Goal: Contribute content

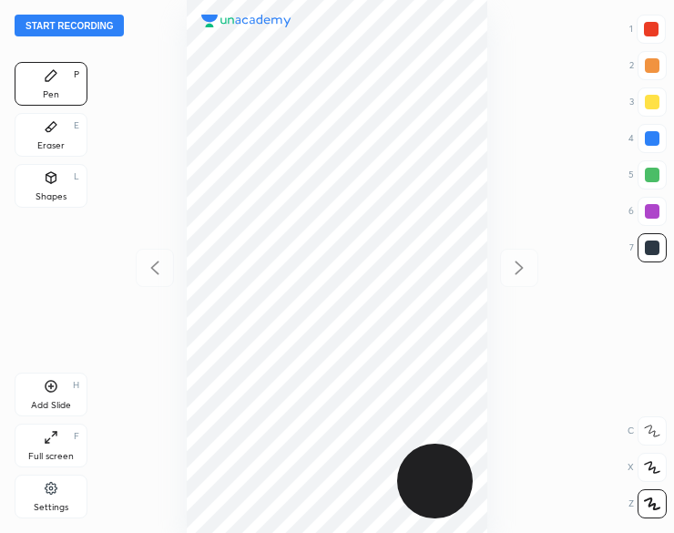
scroll to position [533, 383]
click at [47, 26] on button "Start recording" at bounding box center [69, 26] width 109 height 22
click at [50, 189] on div "Shapes L" at bounding box center [51, 186] width 73 height 44
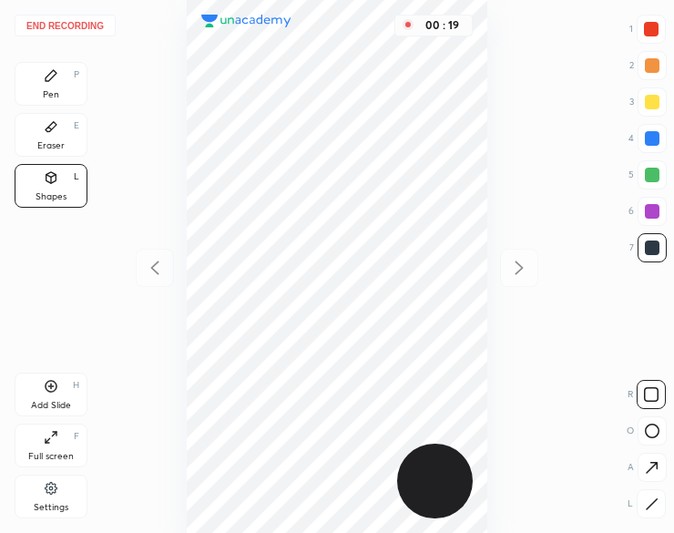
click at [55, 88] on div "Pen P" at bounding box center [51, 84] width 73 height 44
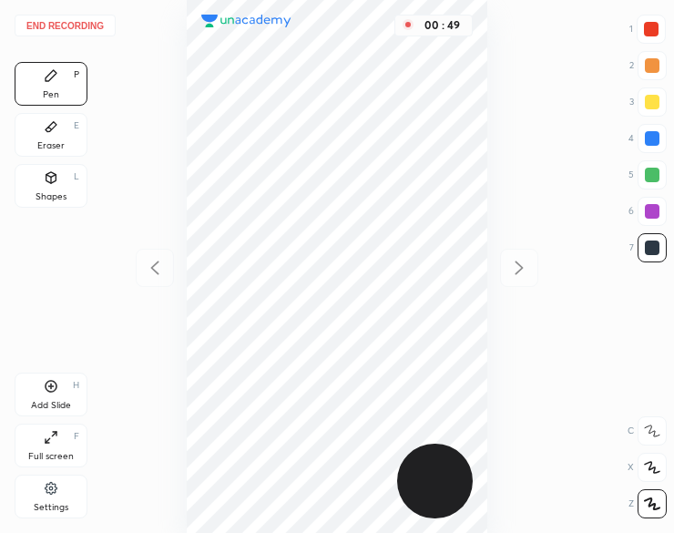
click at [645, 28] on div at bounding box center [651, 29] width 15 height 15
click at [51, 398] on div "Add Slide H" at bounding box center [51, 395] width 73 height 44
click at [47, 393] on icon at bounding box center [51, 386] width 15 height 15
click at [129, 285] on div "End recording 1 2 3 4 5 6 7 R O A L C X Z Erase all C X Z Pen P Eraser E Shapes…" at bounding box center [337, 266] width 674 height 533
click at [158, 272] on icon at bounding box center [155, 268] width 8 height 14
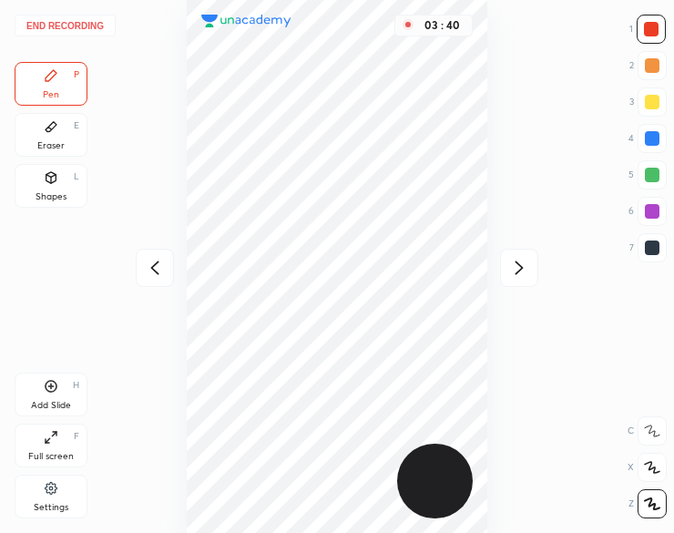
click at [149, 265] on icon at bounding box center [155, 268] width 22 height 22
click at [46, 148] on div "Eraser" at bounding box center [50, 145] width 27 height 9
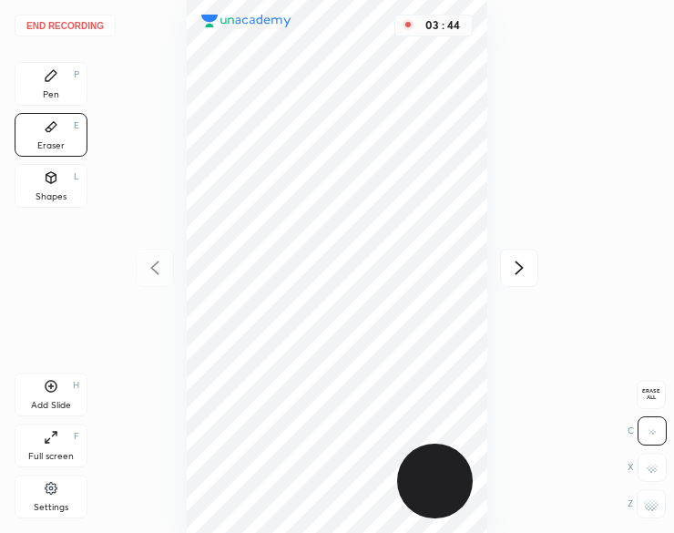
click at [48, 76] on icon at bounding box center [51, 75] width 11 height 11
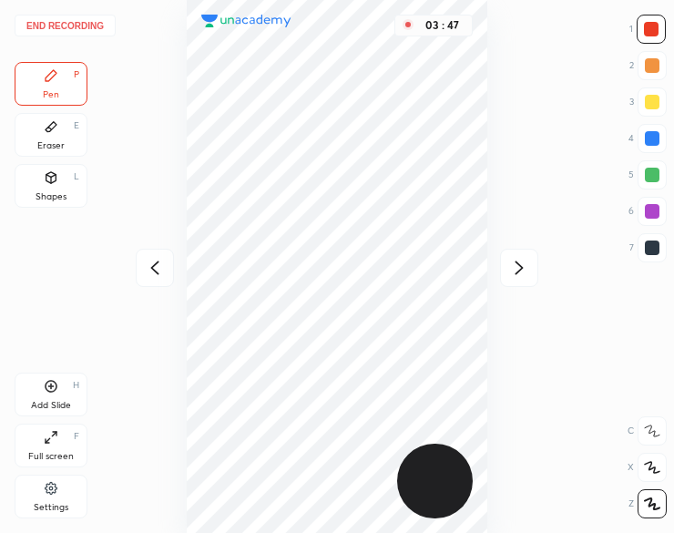
click at [54, 133] on icon at bounding box center [51, 126] width 15 height 15
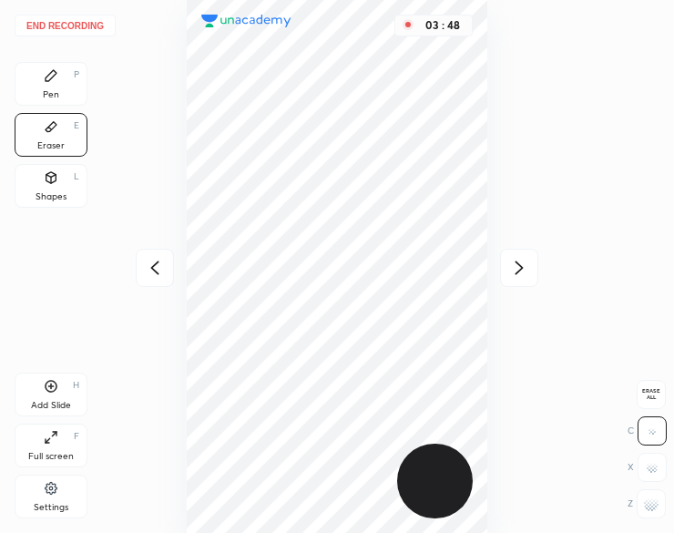
click at [645, 503] on rect at bounding box center [645, 503] width 2 height 2
click at [47, 92] on div "Pen" at bounding box center [51, 94] width 16 height 9
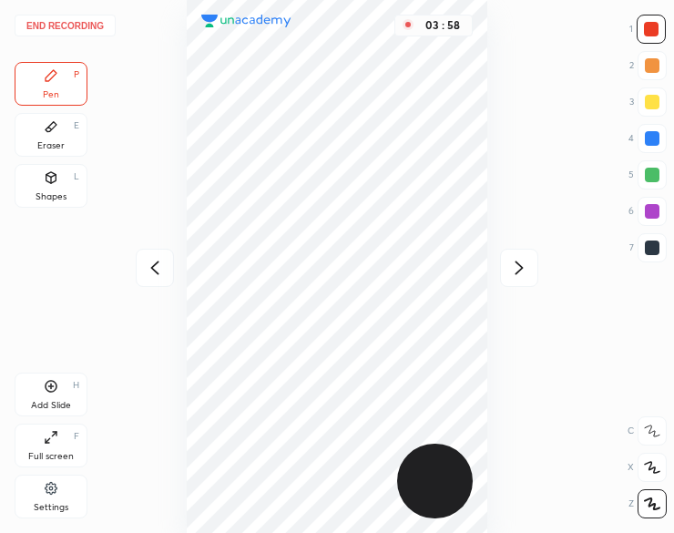
click at [55, 131] on icon at bounding box center [51, 126] width 15 height 15
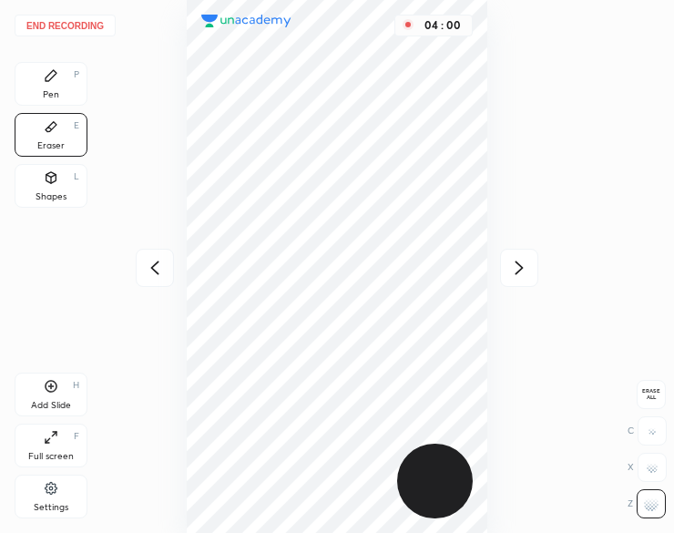
click at [45, 76] on icon at bounding box center [51, 75] width 15 height 15
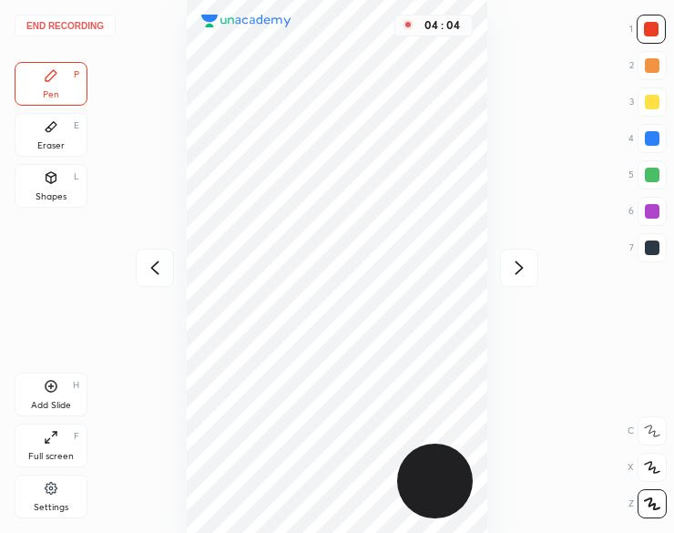
click at [45, 133] on icon at bounding box center [51, 126] width 15 height 15
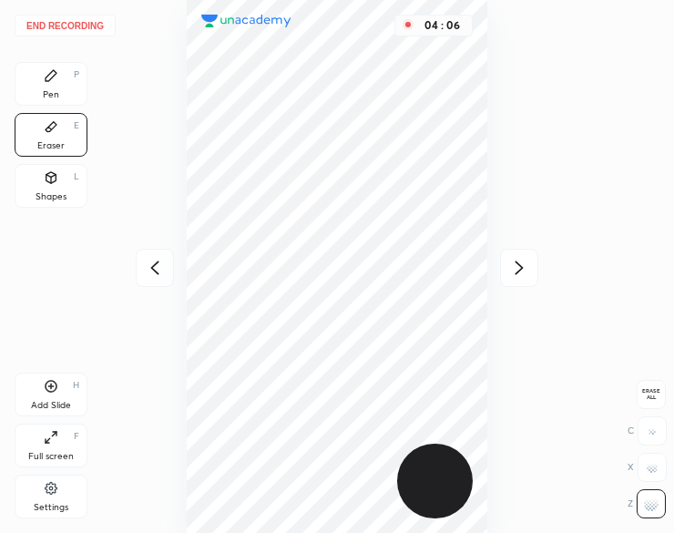
click at [49, 83] on icon at bounding box center [51, 75] width 15 height 15
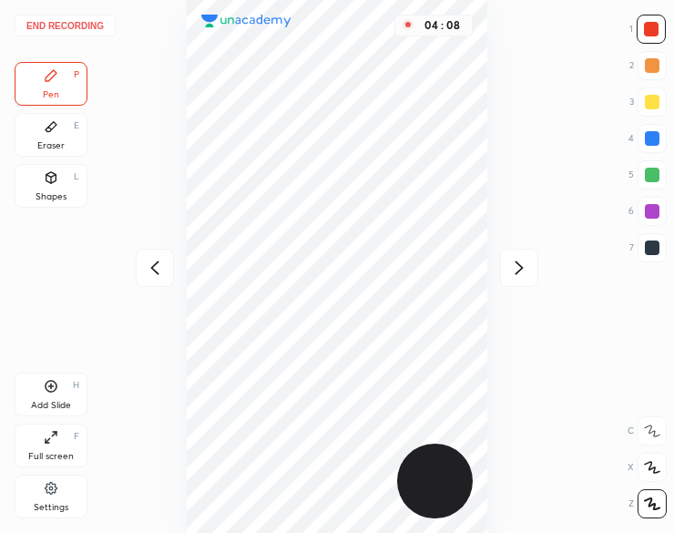
click at [51, 136] on div "Eraser E" at bounding box center [51, 135] width 73 height 44
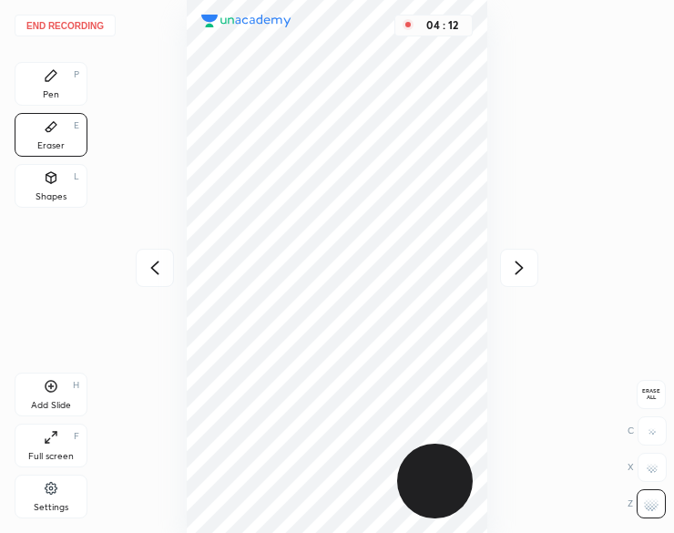
click at [51, 79] on icon at bounding box center [51, 75] width 15 height 15
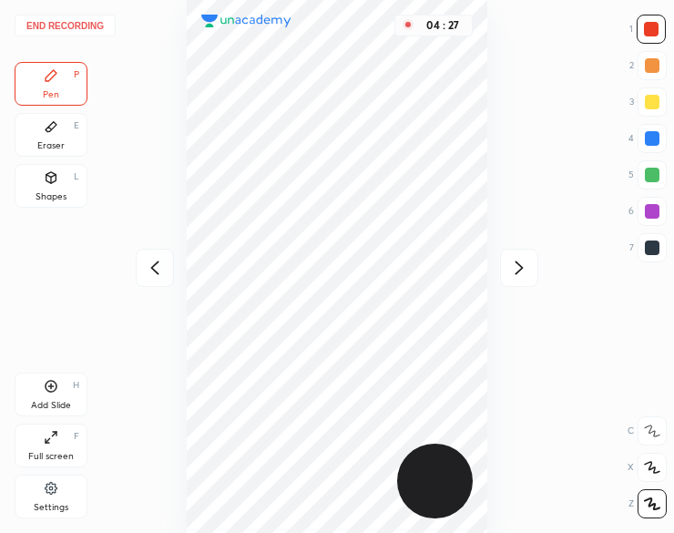
click at [47, 128] on icon at bounding box center [51, 127] width 11 height 10
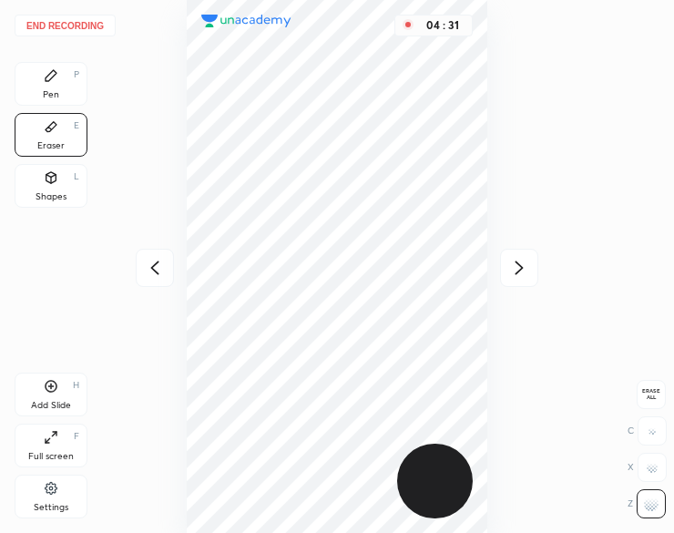
click at [44, 82] on icon at bounding box center [51, 75] width 15 height 15
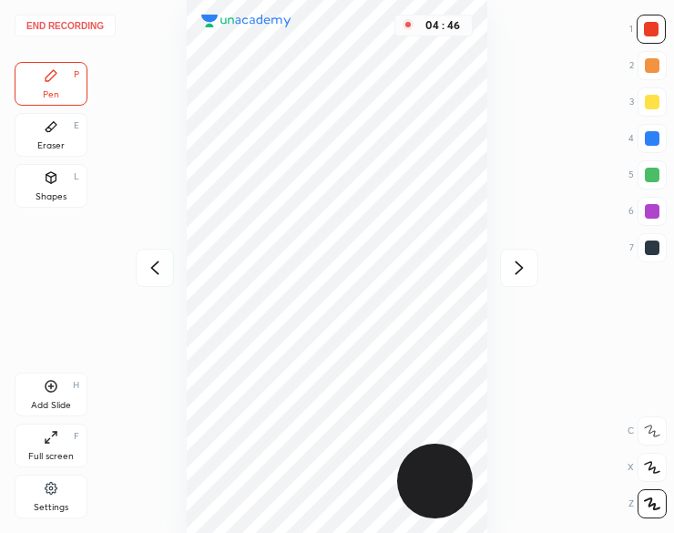
click at [53, 143] on div "Eraser" at bounding box center [50, 145] width 27 height 9
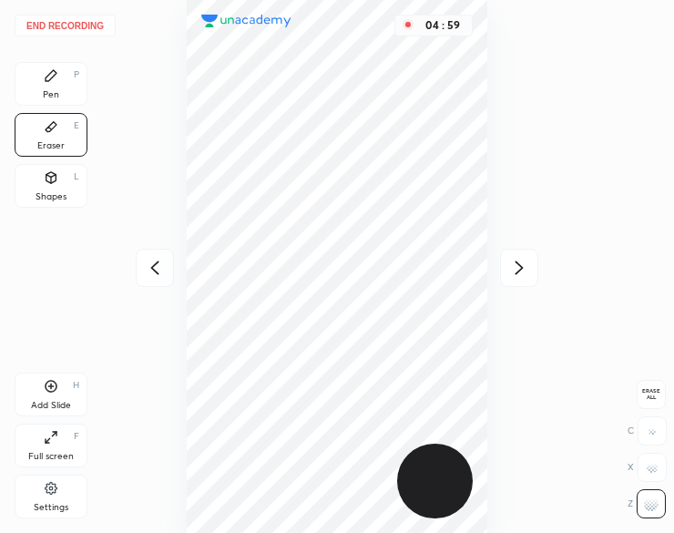
click at [56, 87] on div "Pen P" at bounding box center [51, 84] width 73 height 44
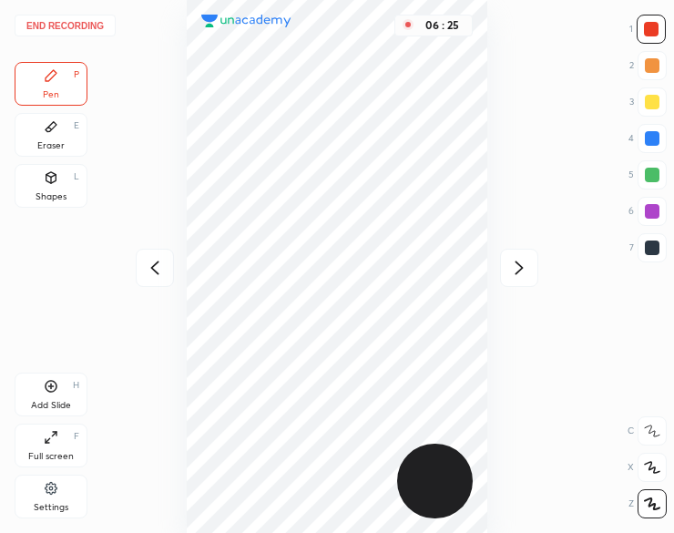
click at [509, 272] on icon at bounding box center [519, 268] width 22 height 22
click at [77, 30] on button "End recording" at bounding box center [65, 26] width 101 height 22
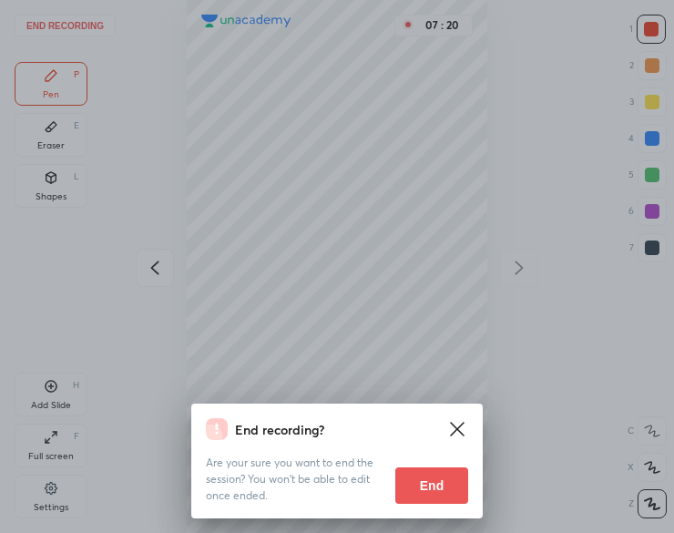
click at [425, 486] on button "End" at bounding box center [431, 485] width 73 height 36
